Goal: Task Accomplishment & Management: Manage account settings

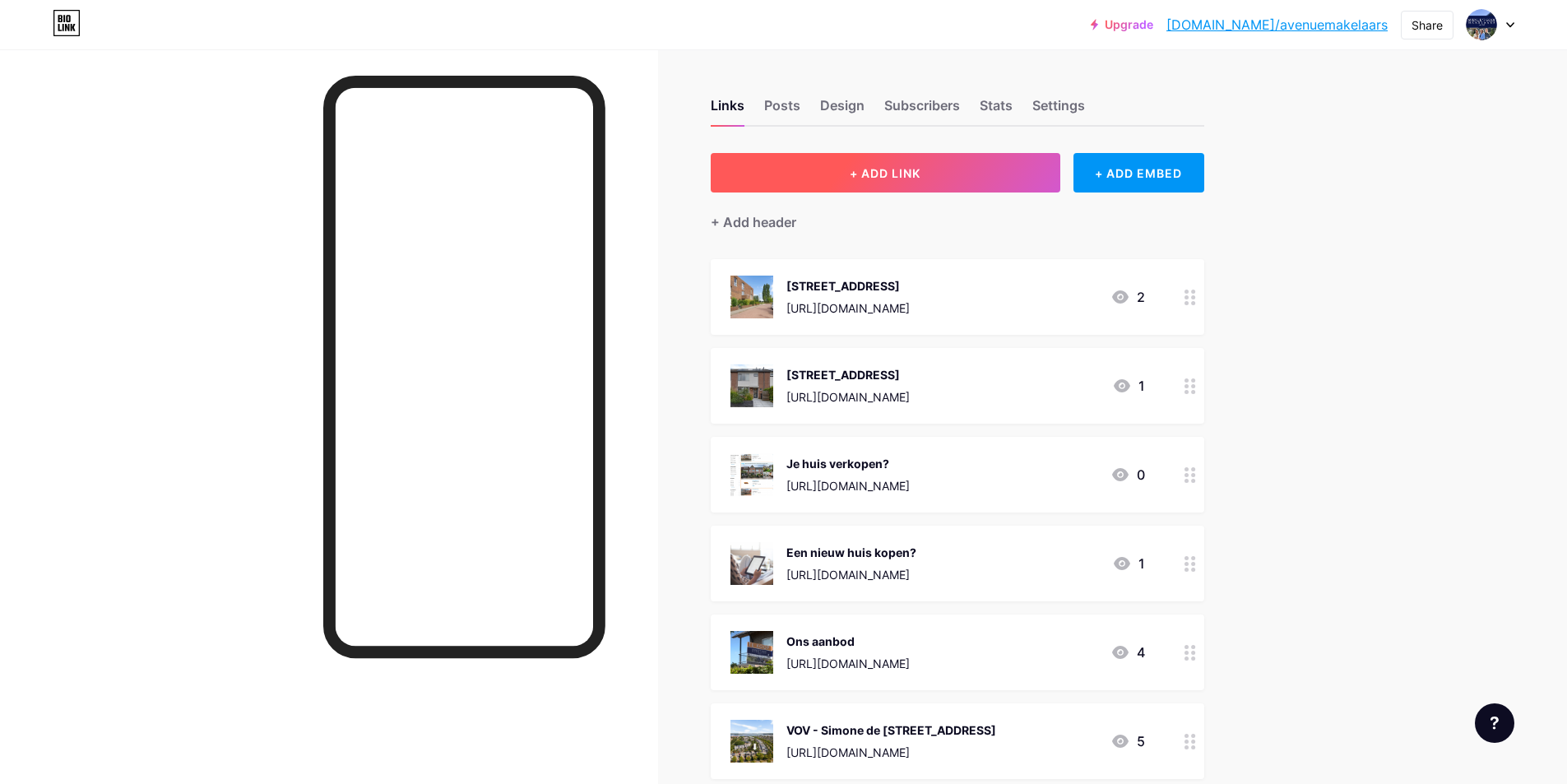
click at [913, 183] on button "+ ADD LINK" at bounding box center [885, 172] width 350 height 39
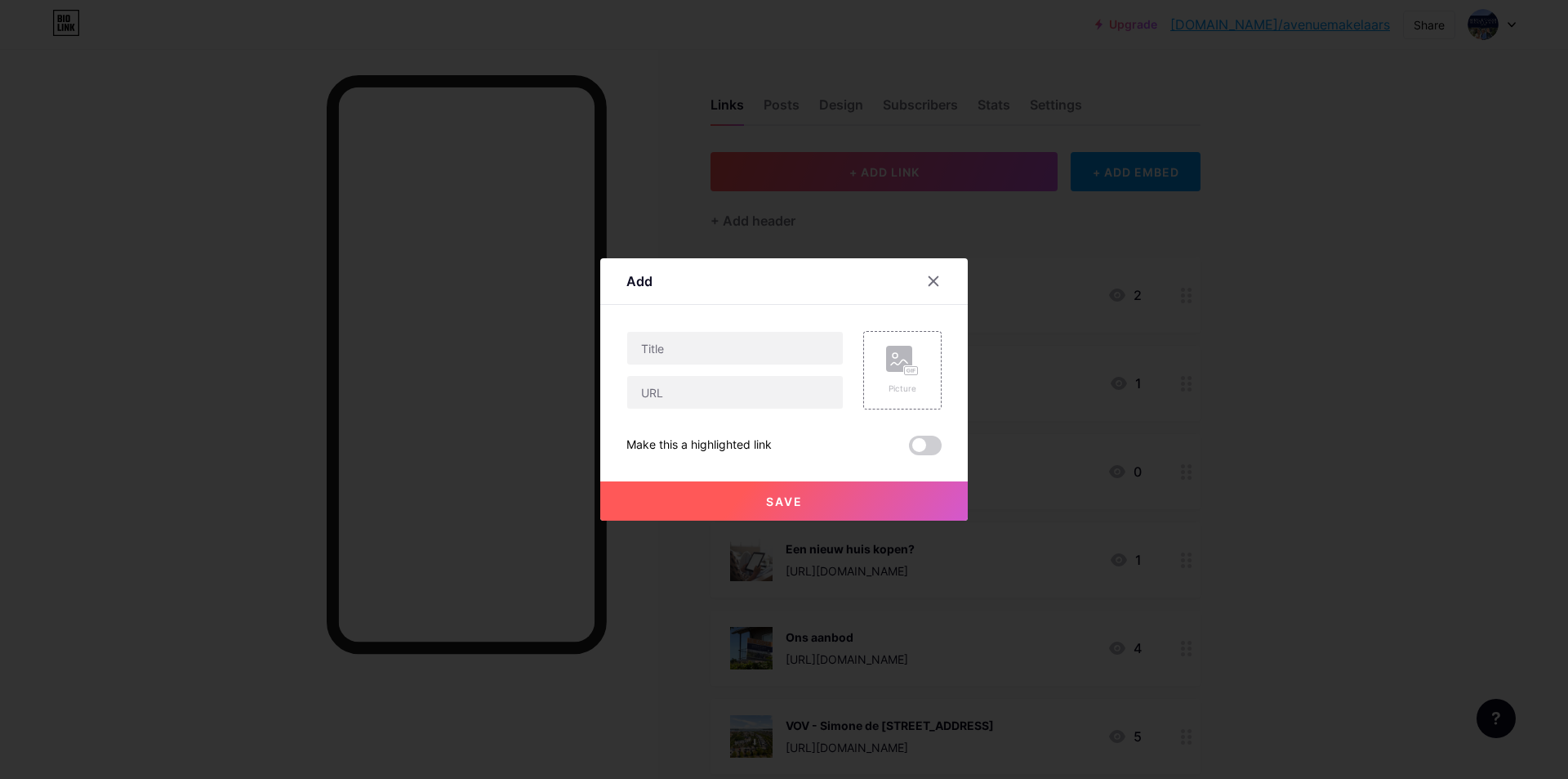
click at [932, 443] on span at bounding box center [924, 446] width 32 height 20
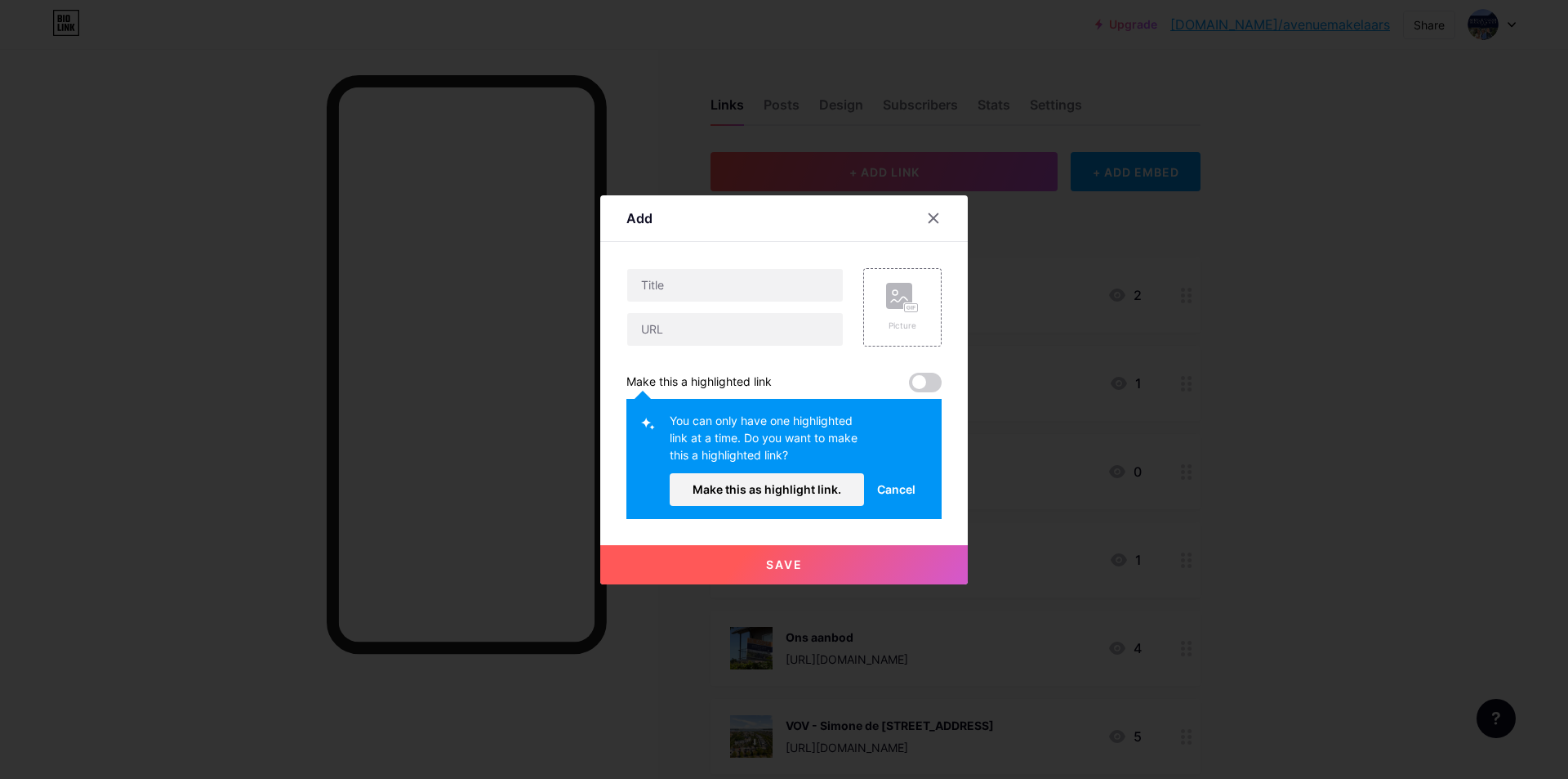
click at [754, 503] on button "Make this as highlight link." at bounding box center [766, 489] width 194 height 32
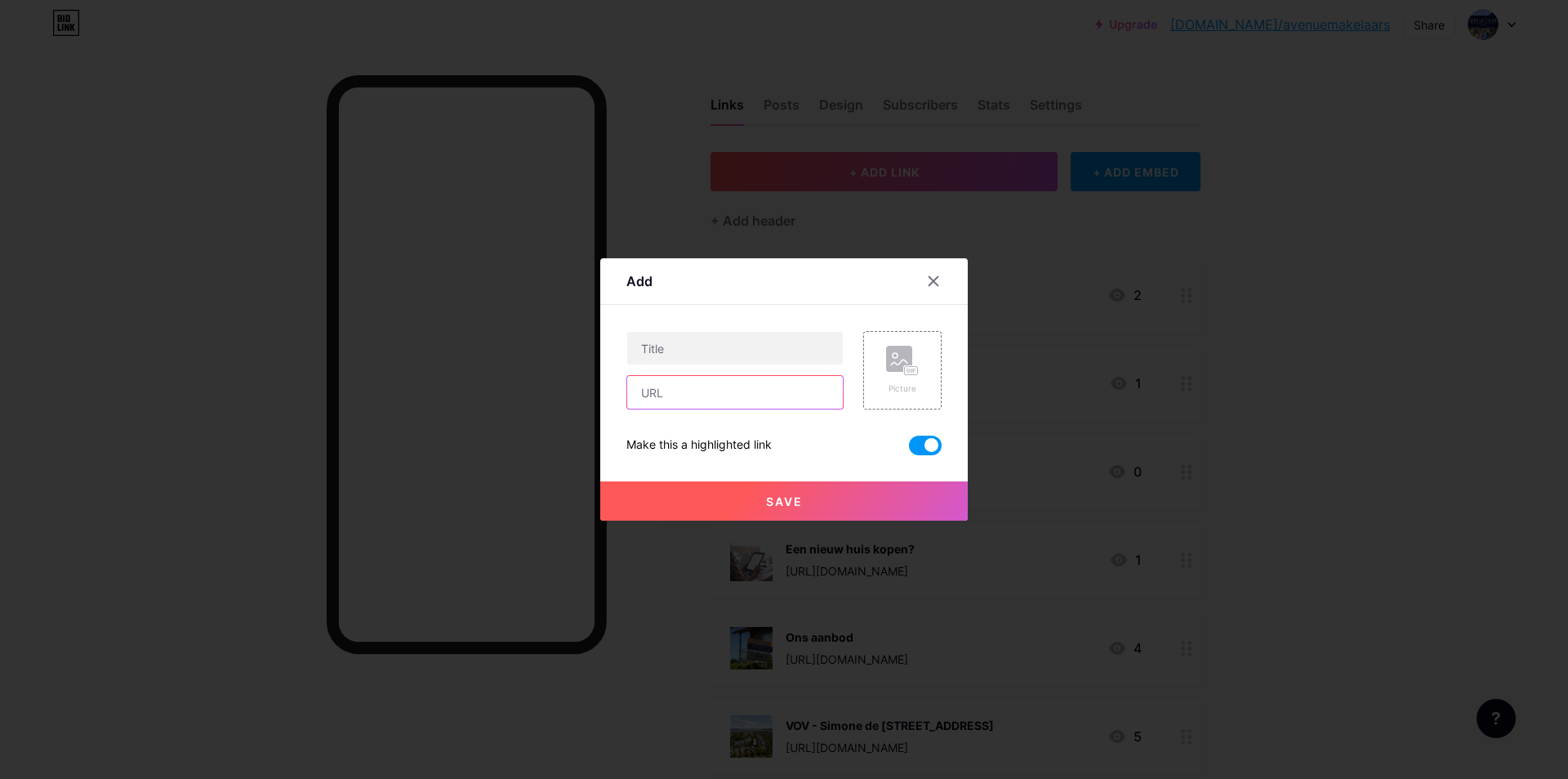
click at [729, 390] on input "text" at bounding box center [734, 392] width 216 height 32
paste input "[URL][DOMAIN_NAME]"
type input "[URL][DOMAIN_NAME]"
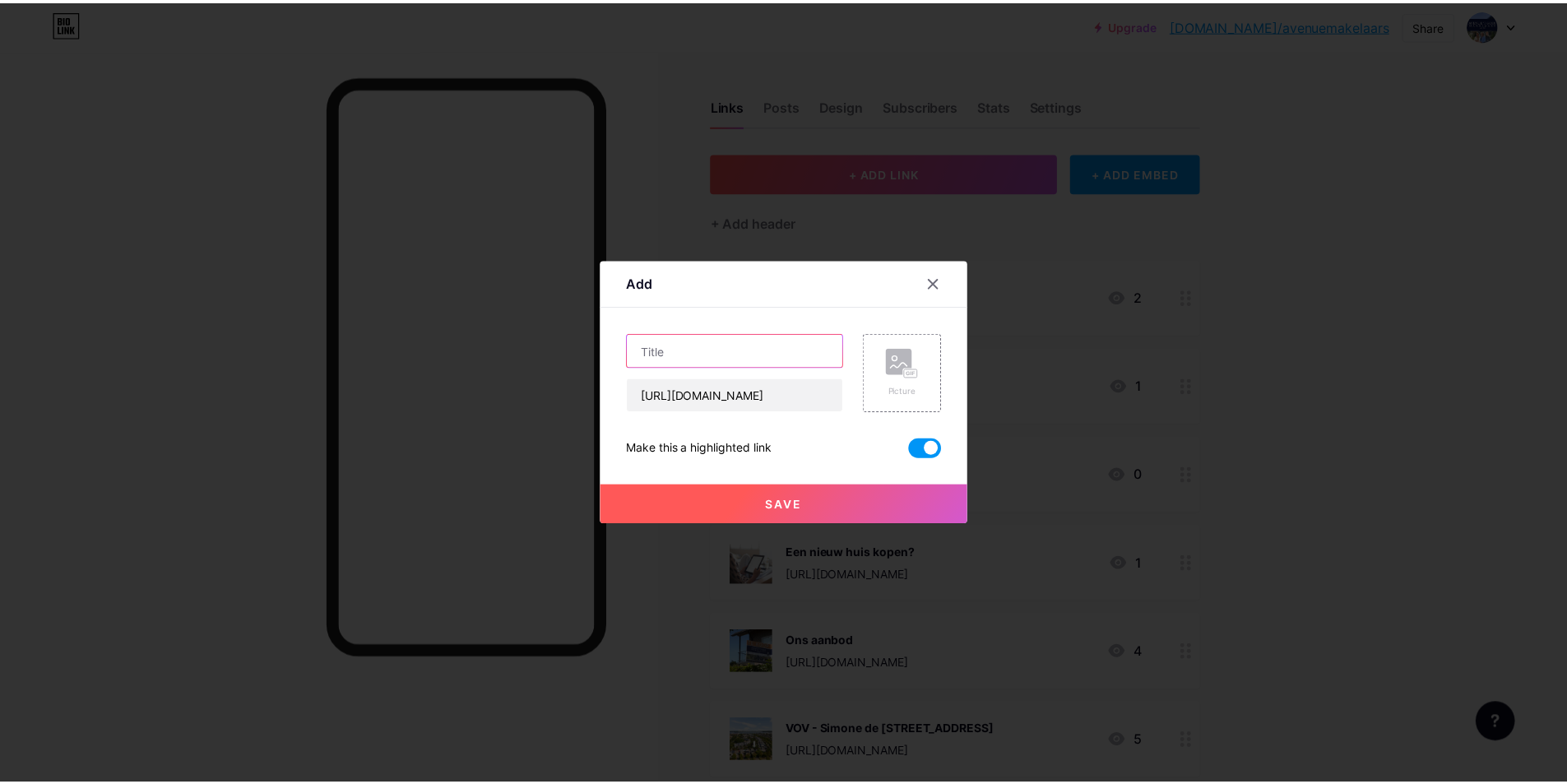
scroll to position [0, 0]
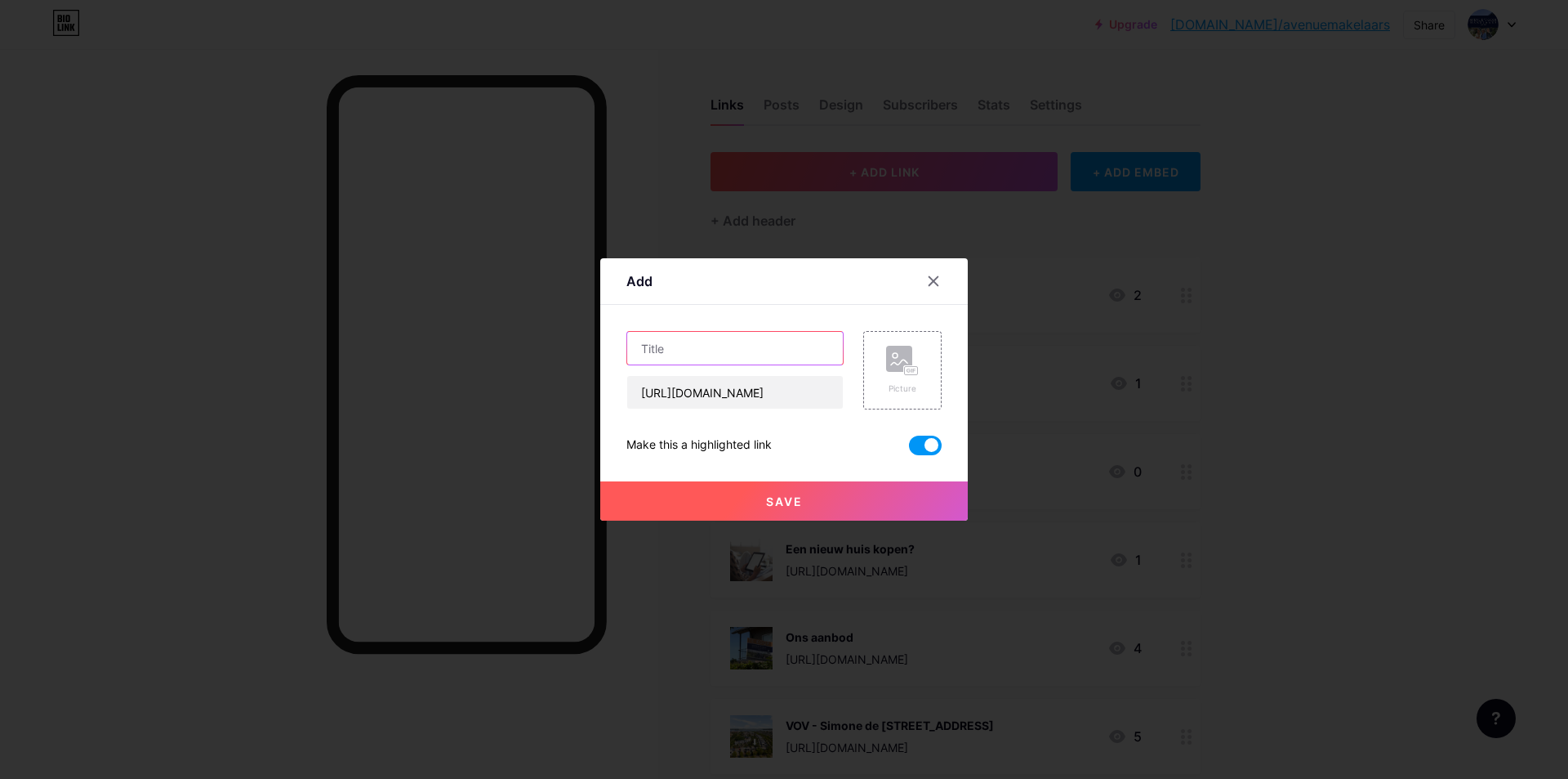
click at [743, 352] on input "text" at bounding box center [734, 347] width 216 height 32
type input "[STREET_ADDRESS]"
click at [913, 362] on icon at bounding box center [902, 361] width 32 height 30
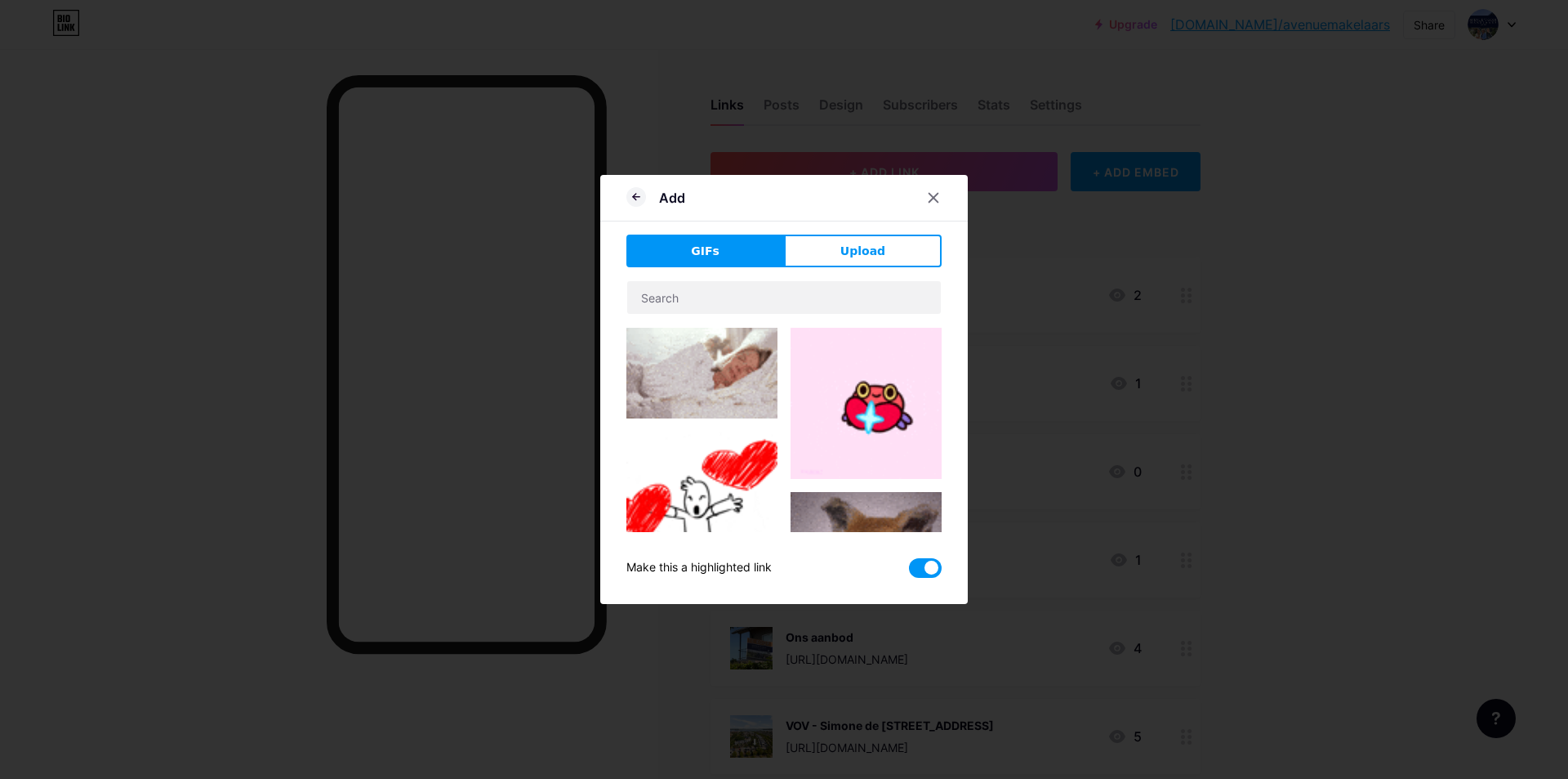
click at [843, 247] on span "Upload" at bounding box center [863, 251] width 45 height 17
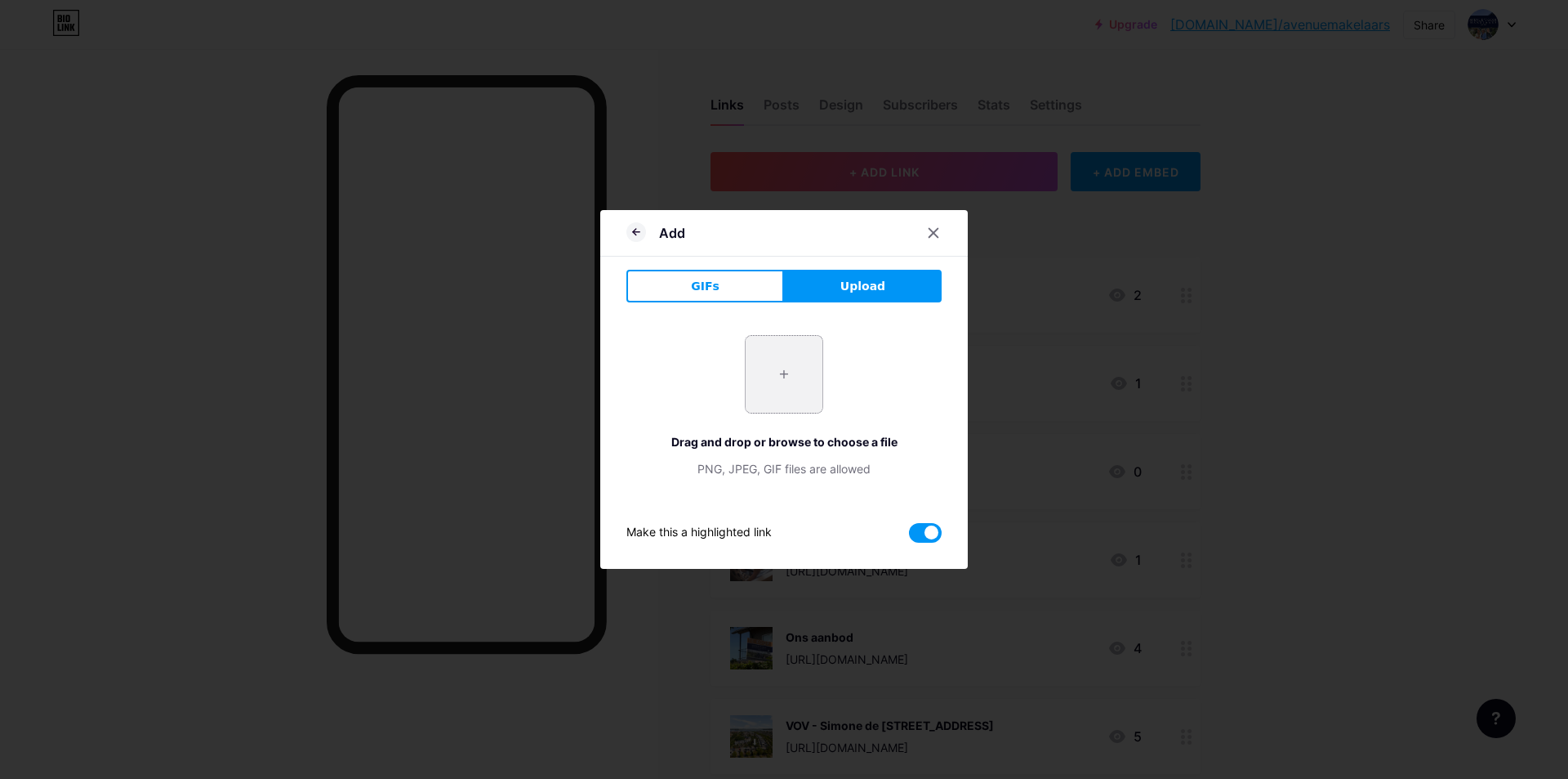
click at [794, 376] on input "file" at bounding box center [784, 374] width 77 height 77
type input "C:\fakepath\HF Gooimeerpromenade 88_06.jpg"
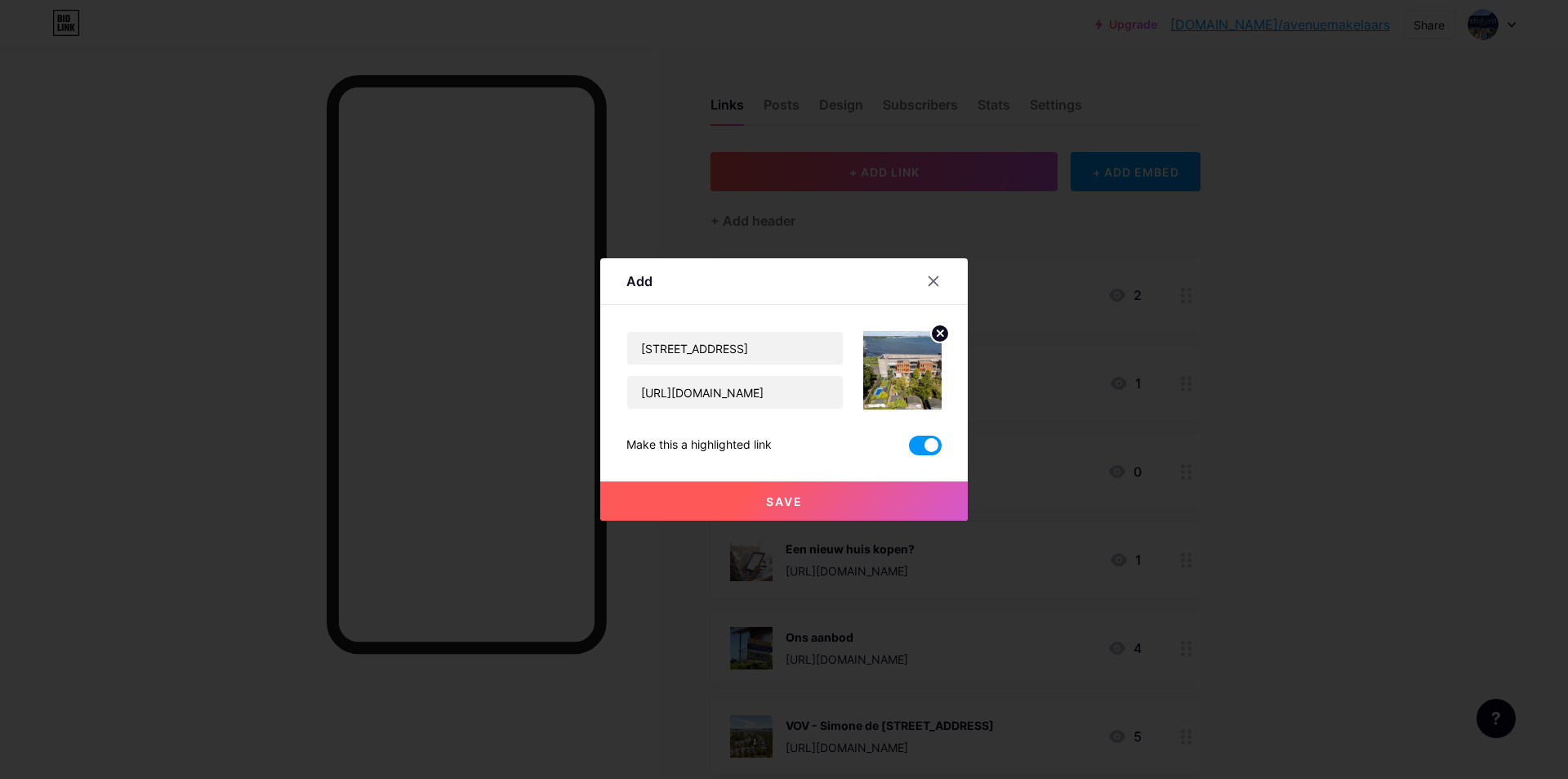
click at [854, 488] on button "Save" at bounding box center [784, 501] width 367 height 39
